Goal: Find specific page/section: Find specific page/section

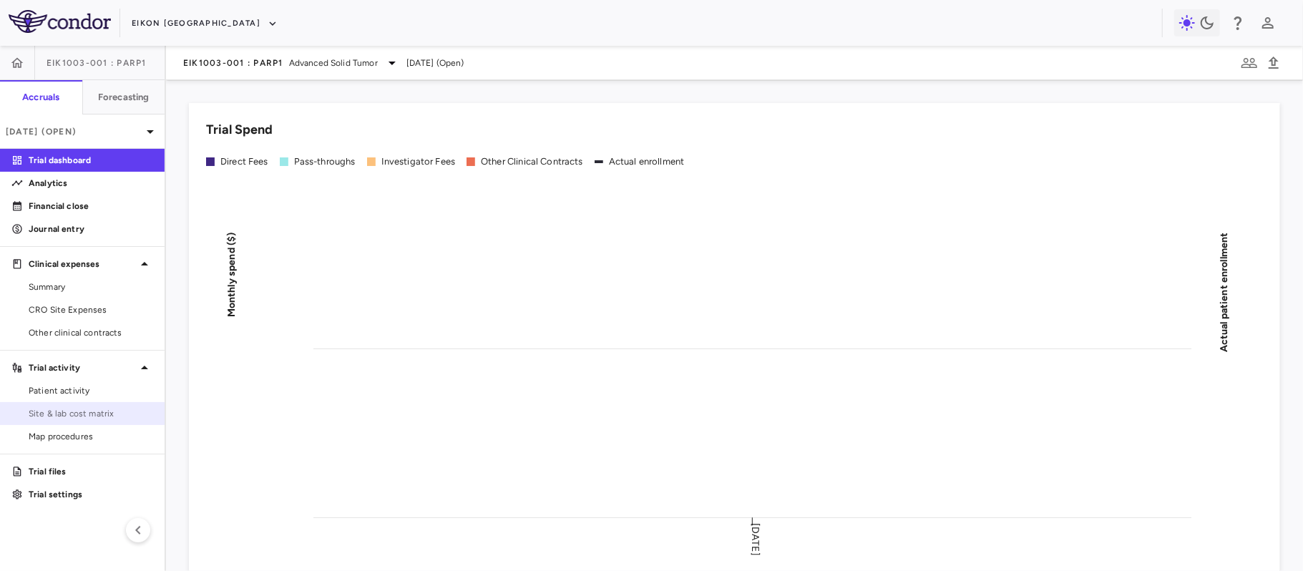
click at [52, 414] on span "Site & lab cost matrix" at bounding box center [91, 413] width 125 height 13
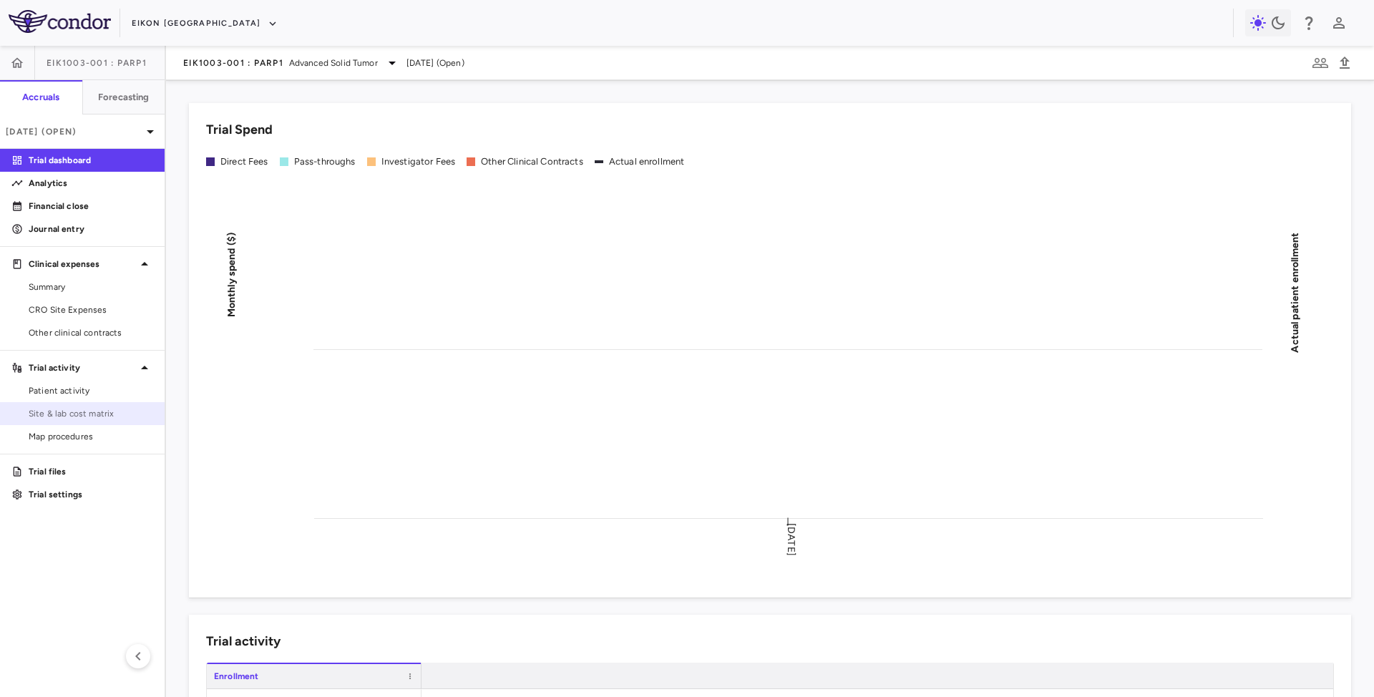
click at [66, 412] on span "Site & lab cost matrix" at bounding box center [91, 413] width 125 height 13
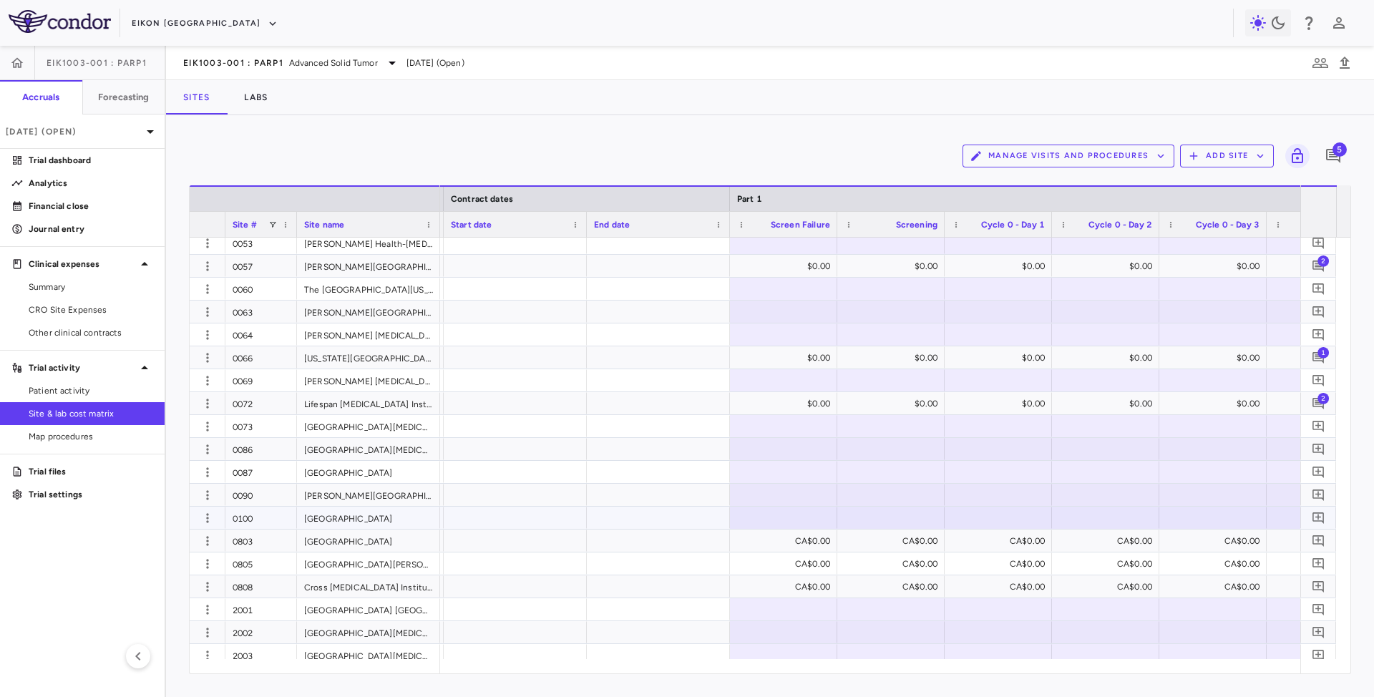
scroll to position [356, 0]
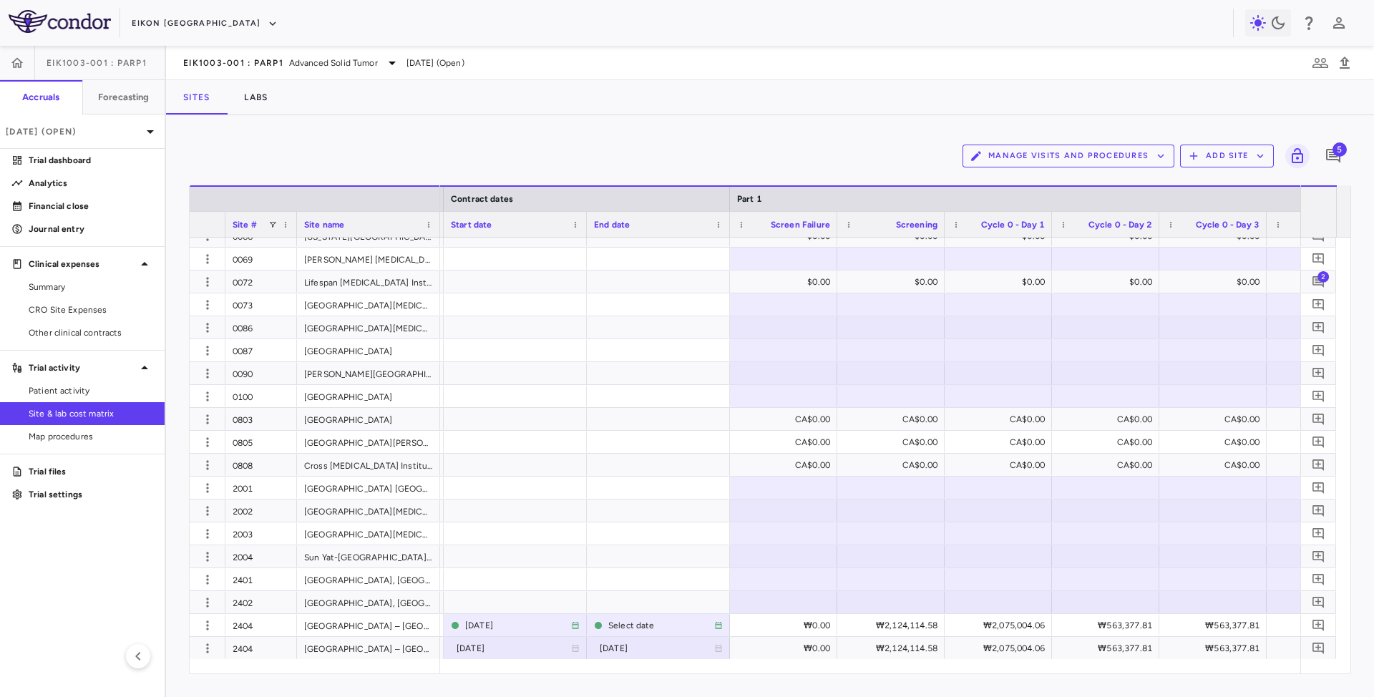
click at [66, 628] on aside "EIK1003-001 : PARP1 Accruals Forecasting [DATE] (Open) Trial dashboard Analytic…" at bounding box center [83, 371] width 166 height 651
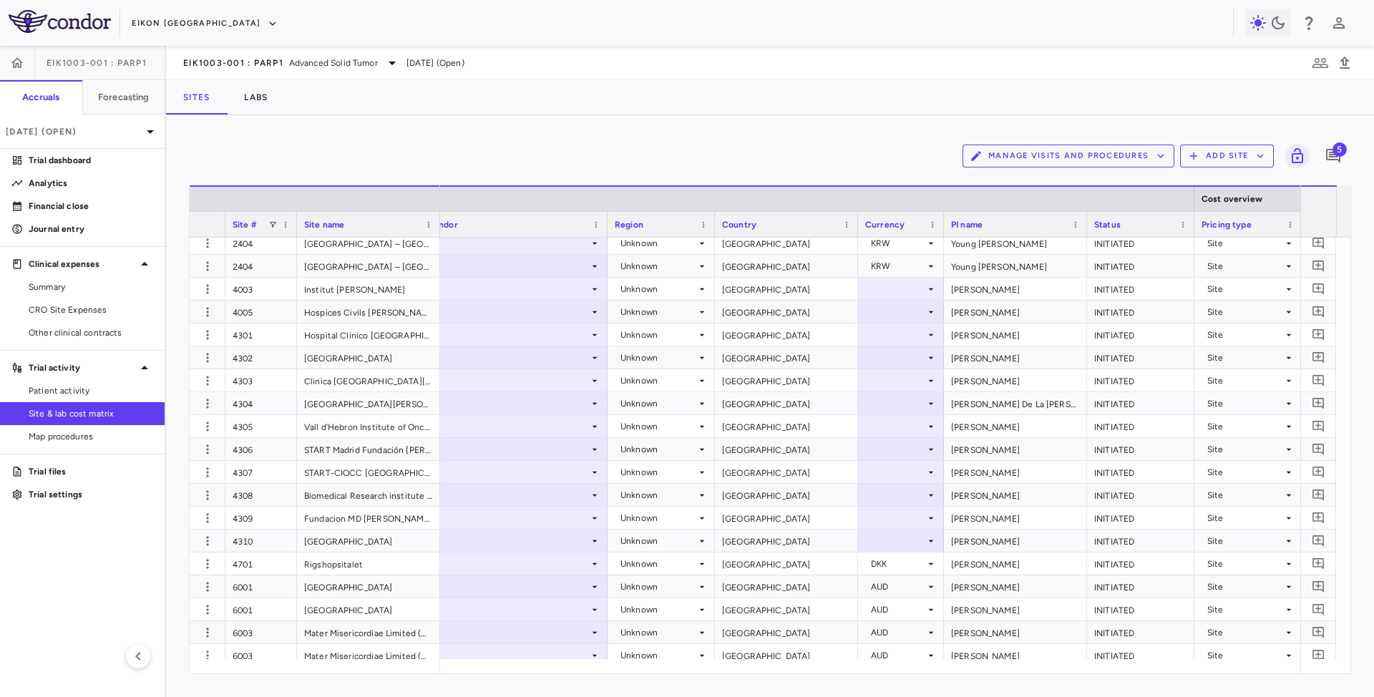
scroll to position [0, 167]
